Goal: Task Accomplishment & Management: Use online tool/utility

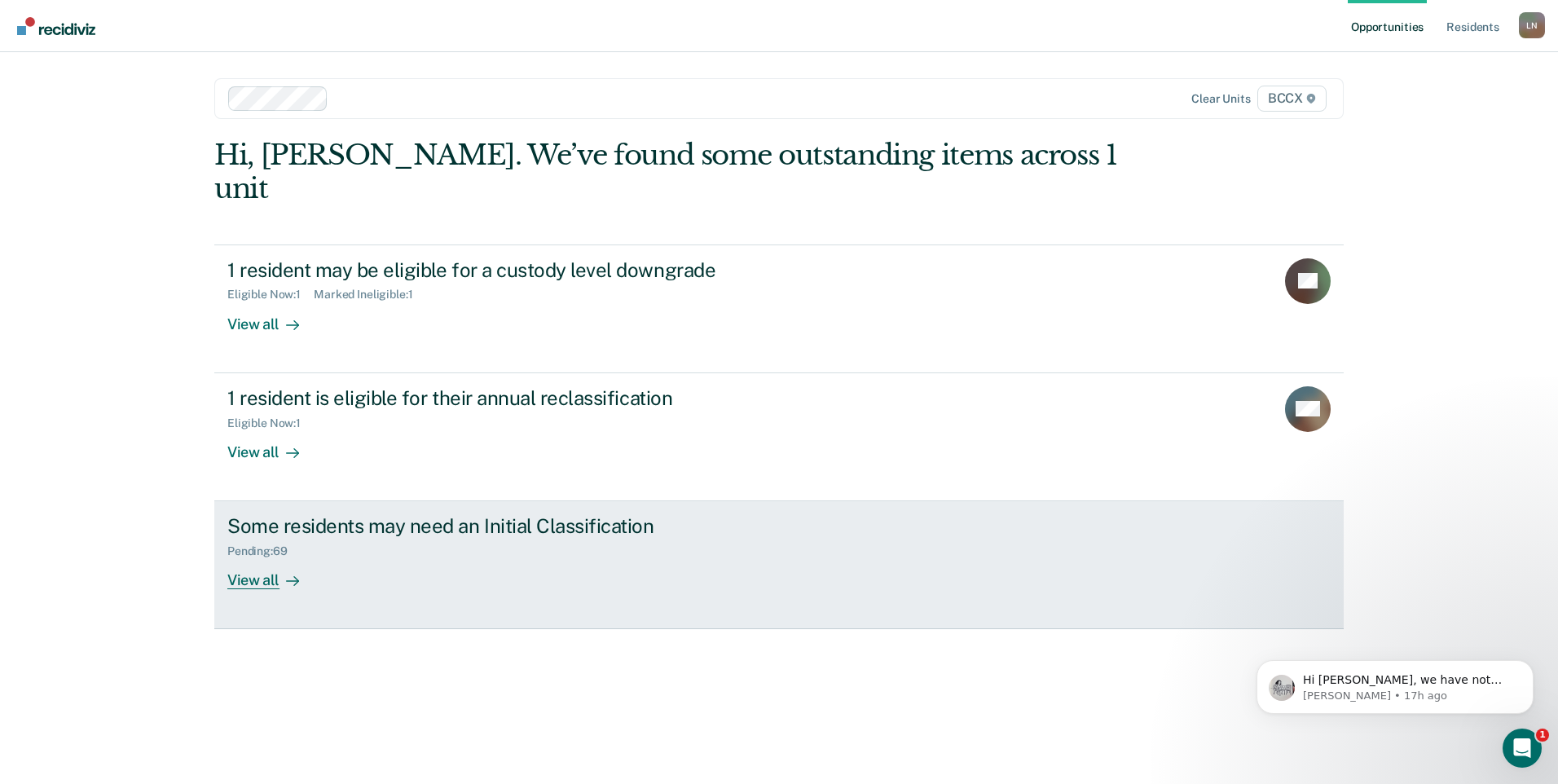
click at [264, 558] on div "View all" at bounding box center [273, 573] width 92 height 32
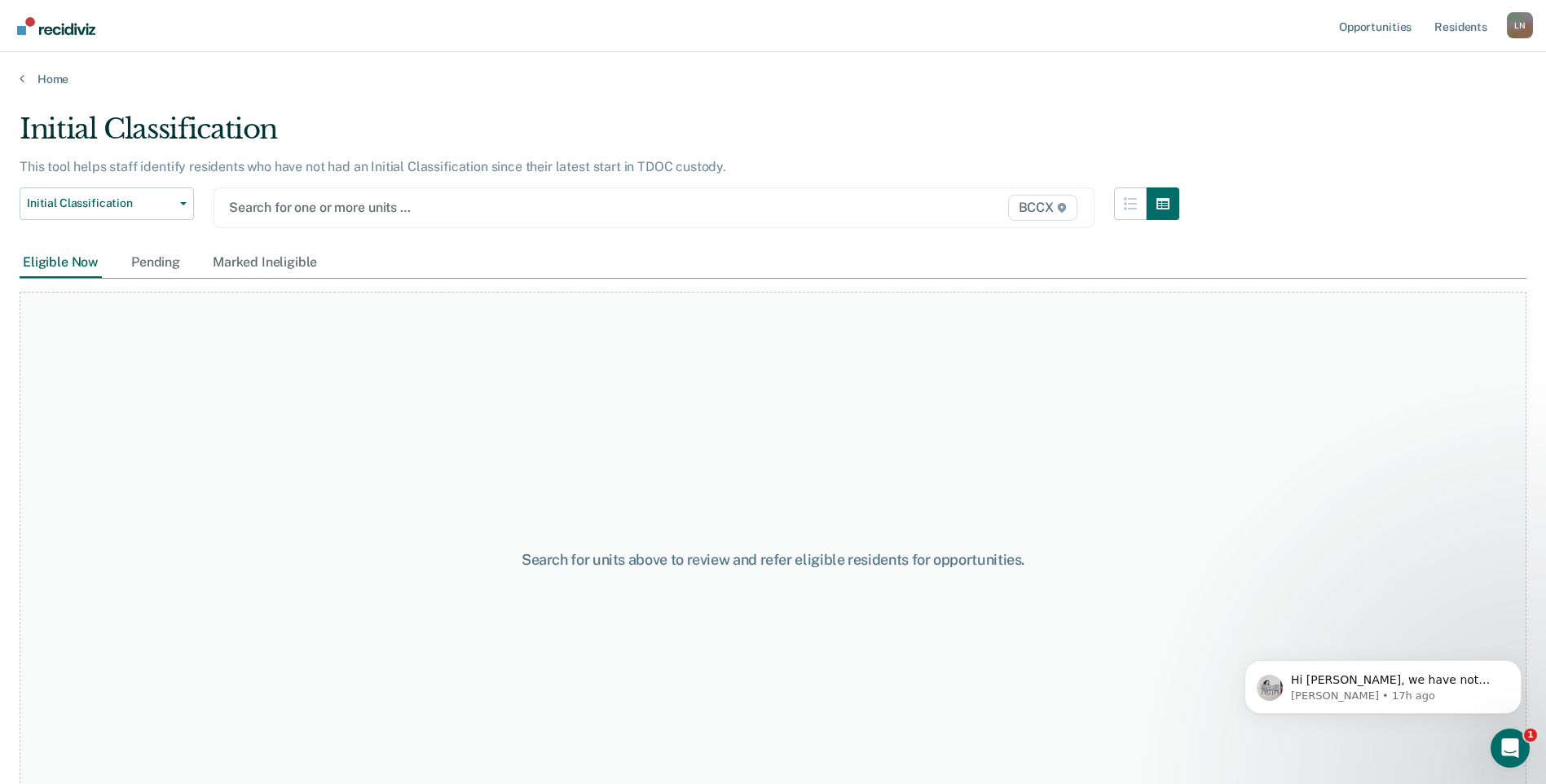
click at [309, 207] on div at bounding box center [526, 207] width 594 height 19
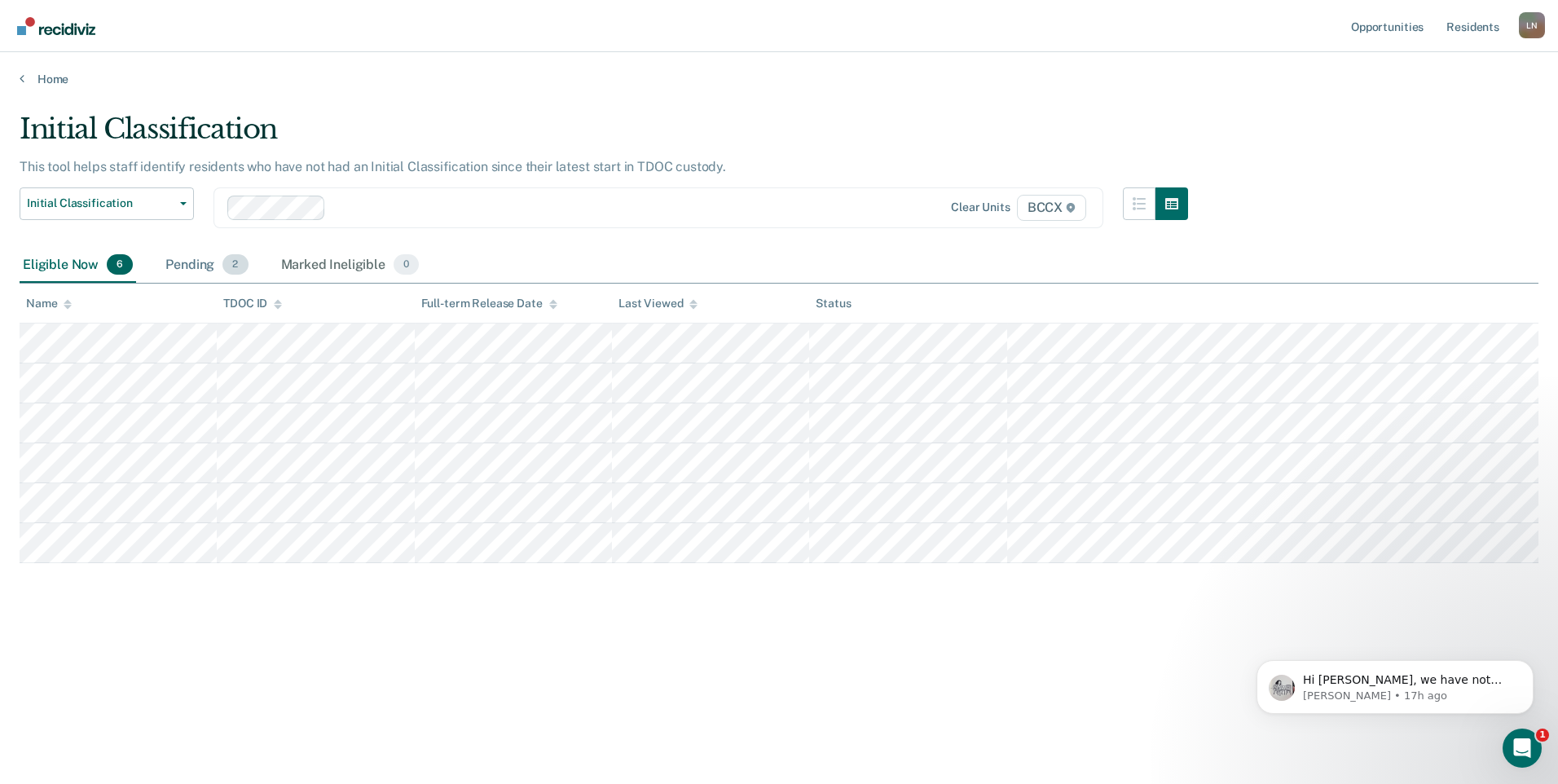
click at [195, 258] on div "Pending 2" at bounding box center [206, 266] width 89 height 36
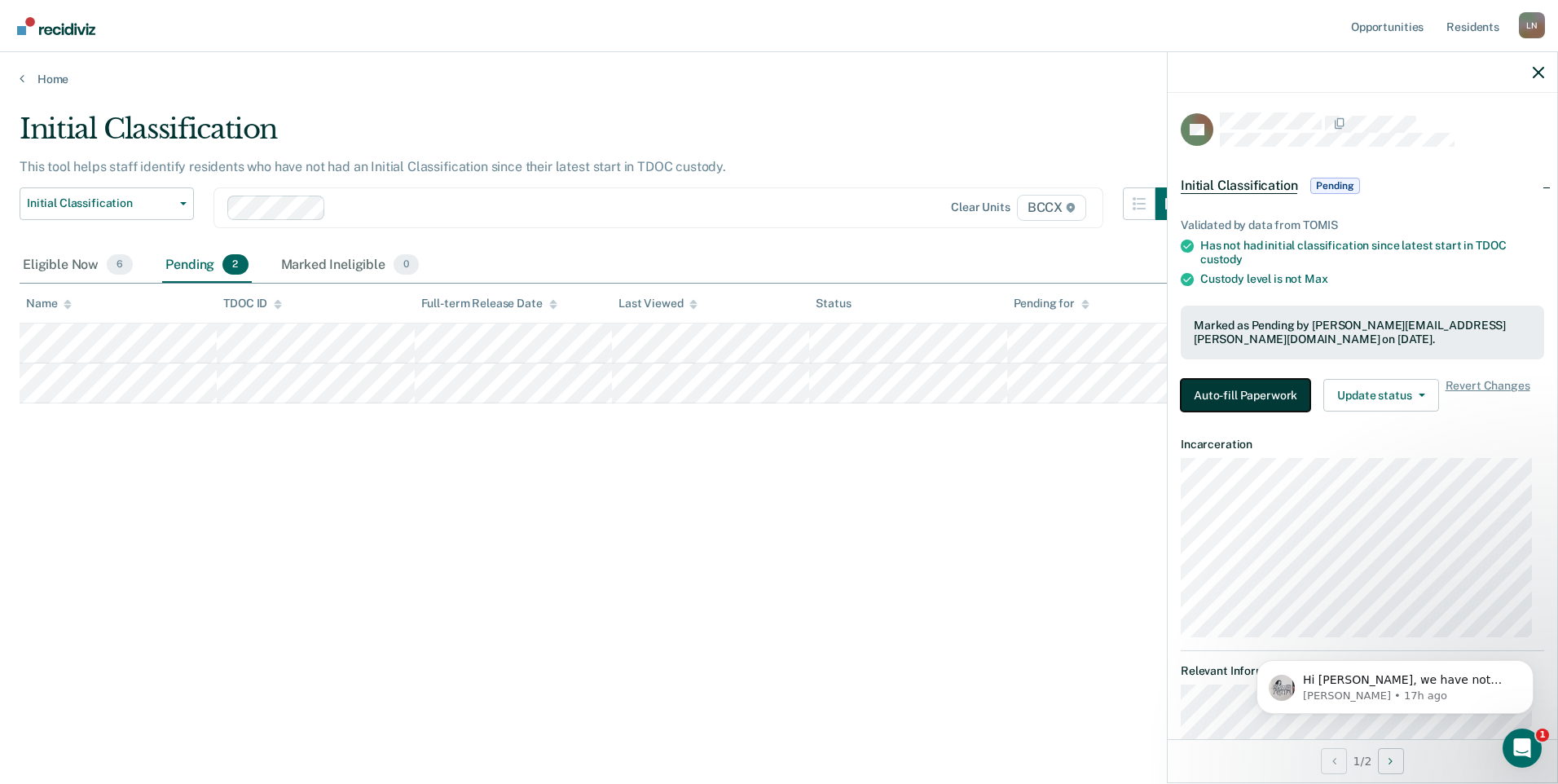
click at [1231, 389] on button "Auto-fill Paperwork" at bounding box center [1245, 395] width 130 height 33
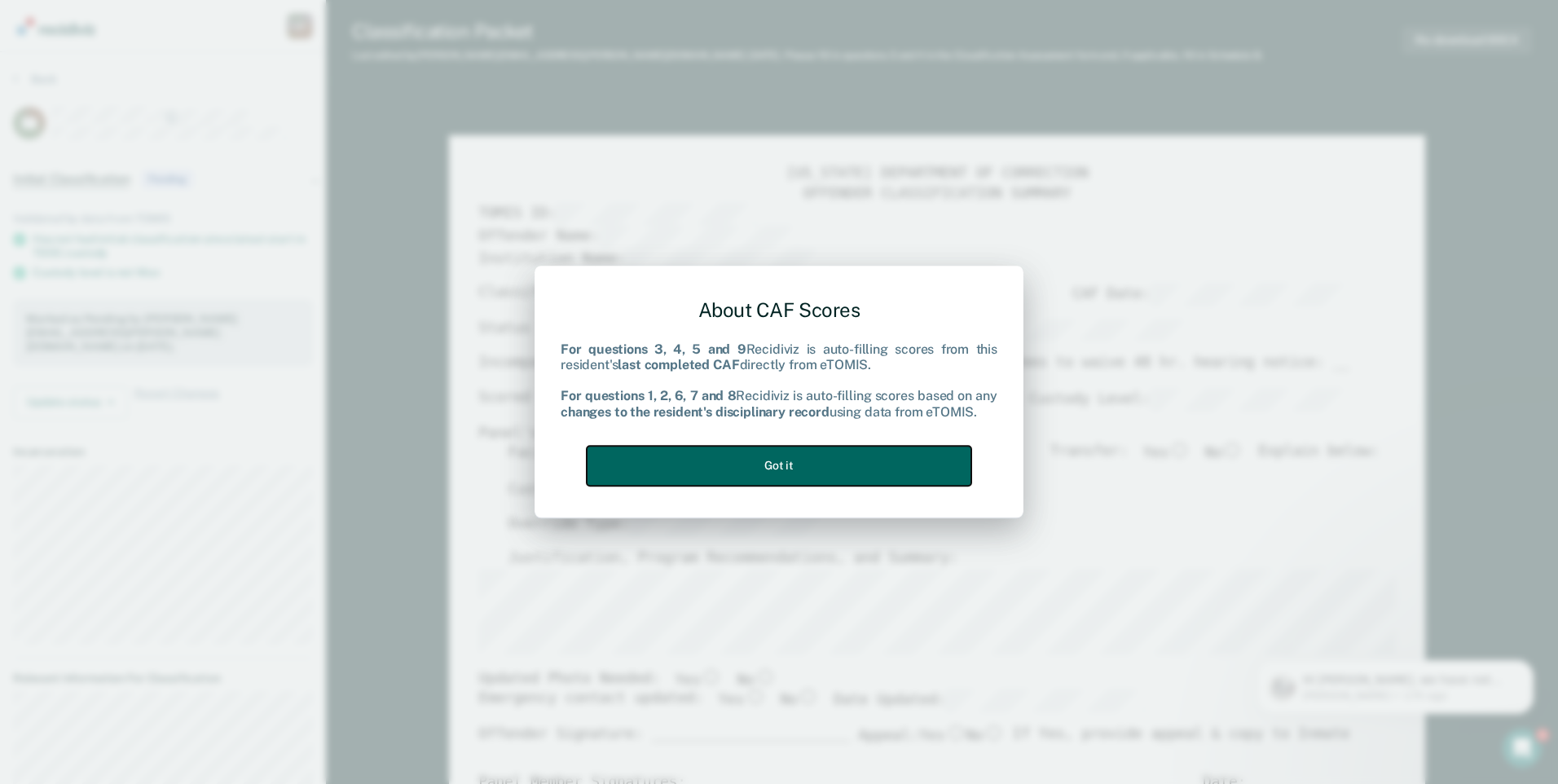
click at [777, 465] on button "Got it" at bounding box center [778, 465] width 384 height 40
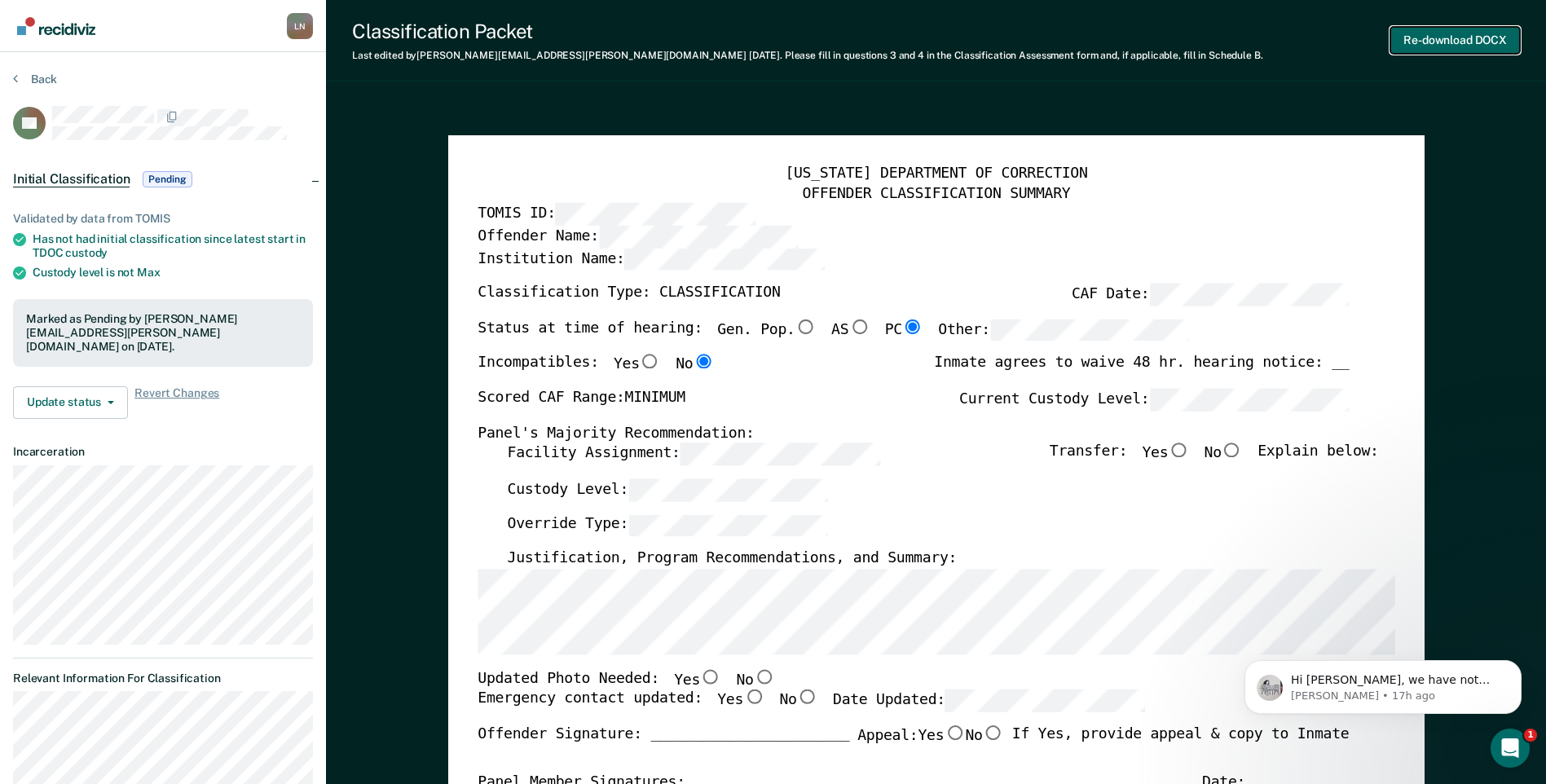
click at [1458, 35] on button "Re-download DOCX" at bounding box center [1455, 40] width 130 height 27
type textarea "x"
